Goal: Transaction & Acquisition: Purchase product/service

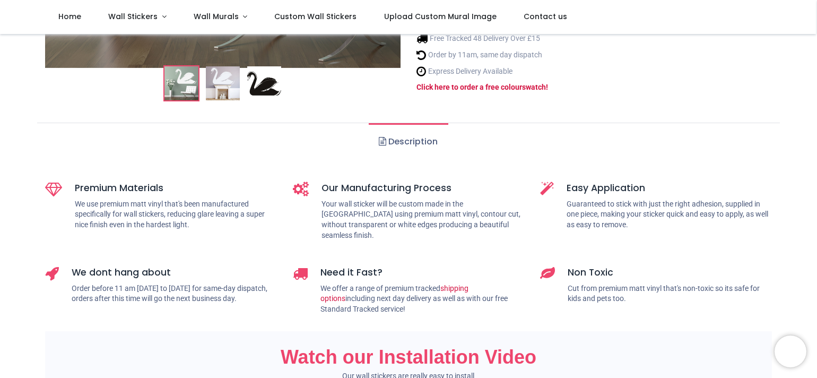
scroll to position [361, 0]
click at [413, 132] on link "Description" at bounding box center [408, 142] width 79 height 37
